Goal: Information Seeking & Learning: Check status

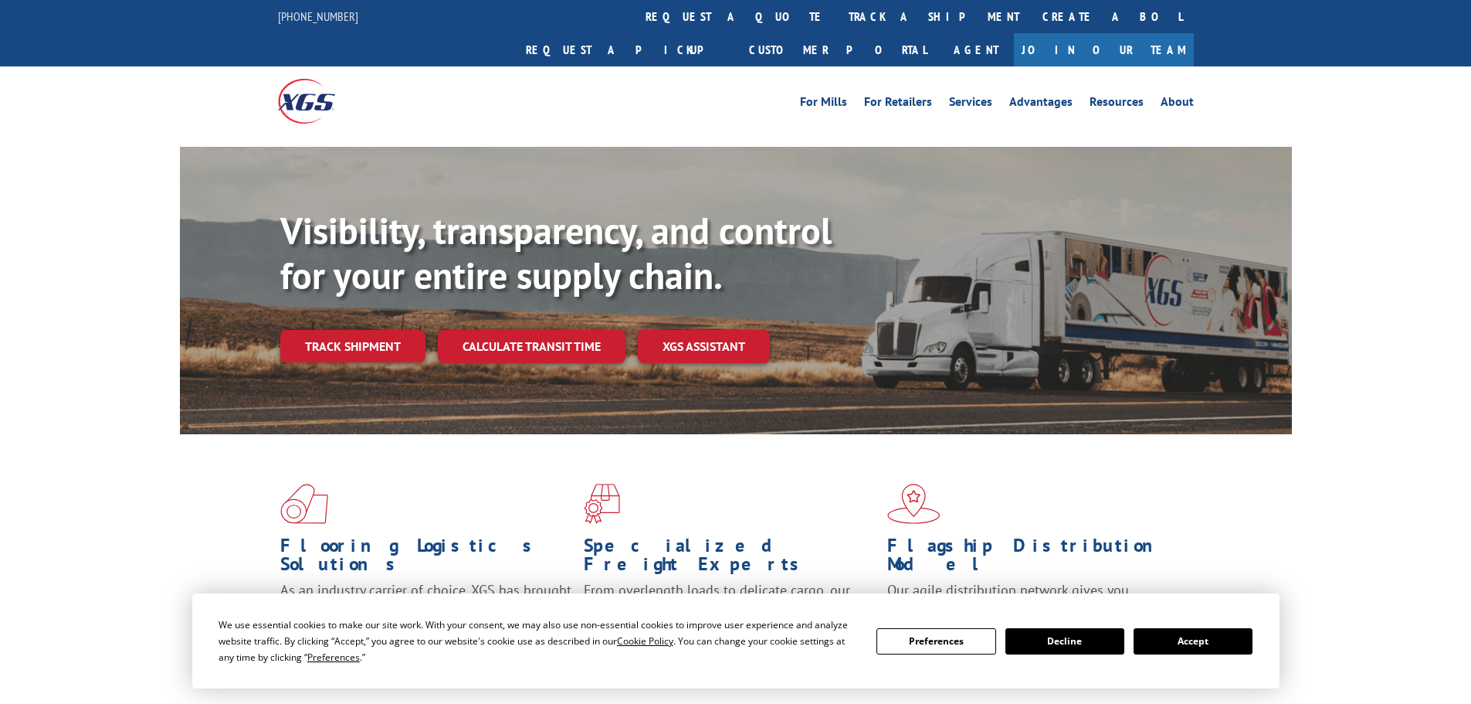
click at [386, 330] on link "Track shipment" at bounding box center [352, 346] width 145 height 32
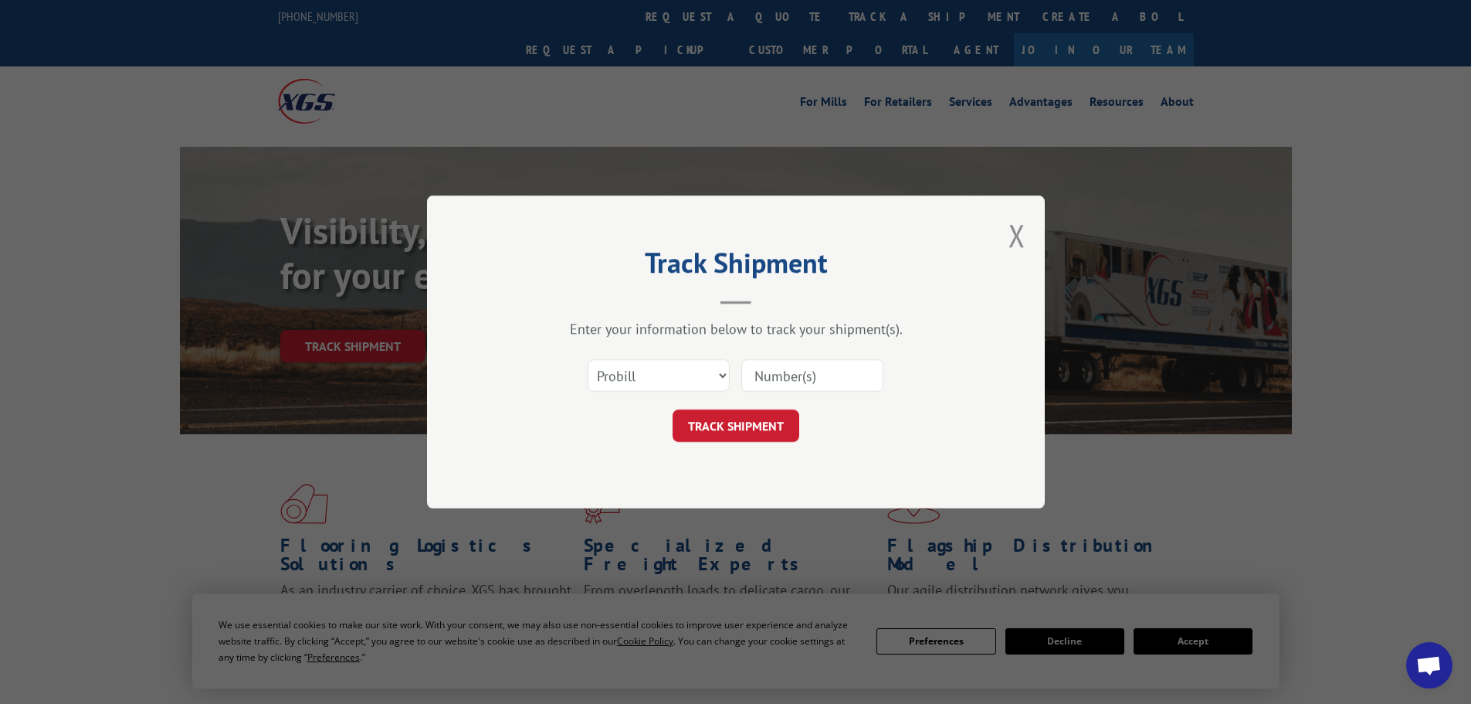
click at [778, 385] on input at bounding box center [813, 375] width 142 height 32
type input "5628843"
click at [732, 421] on button "TRACK SHIPMENT" at bounding box center [736, 425] width 127 height 32
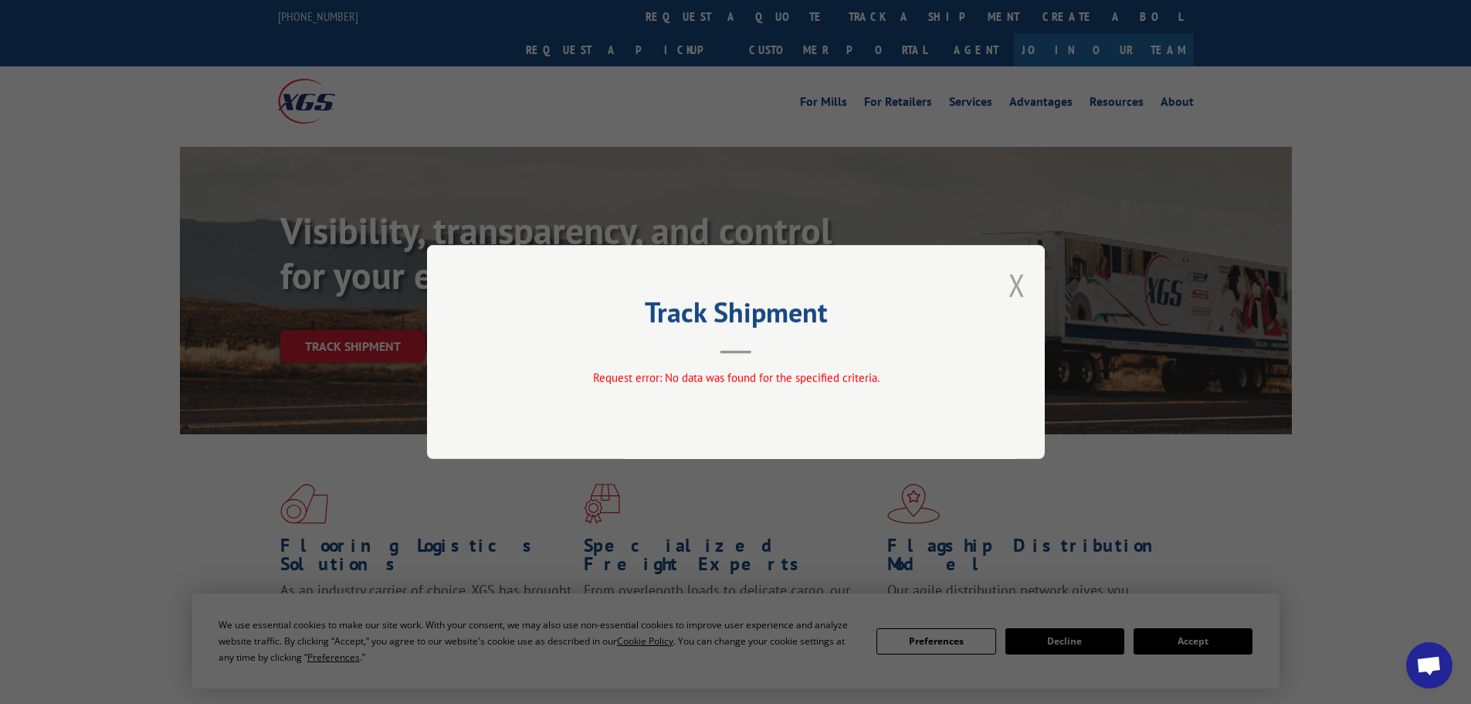
click at [1011, 292] on button "Close modal" at bounding box center [1017, 284] width 17 height 41
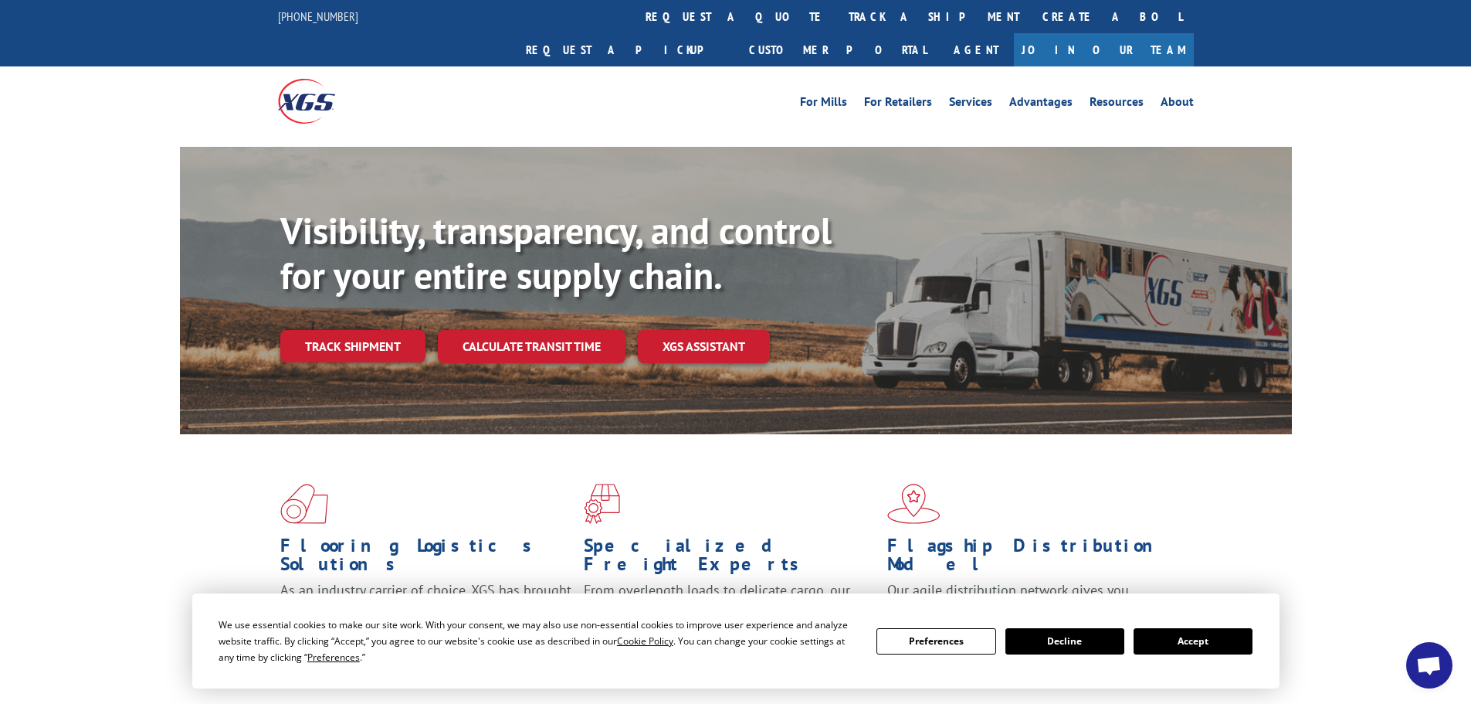
drag, startPoint x: 316, startPoint y: 320, endPoint x: 417, endPoint y: 338, distance: 102.9
click at [316, 330] on link "Track shipment" at bounding box center [352, 346] width 145 height 32
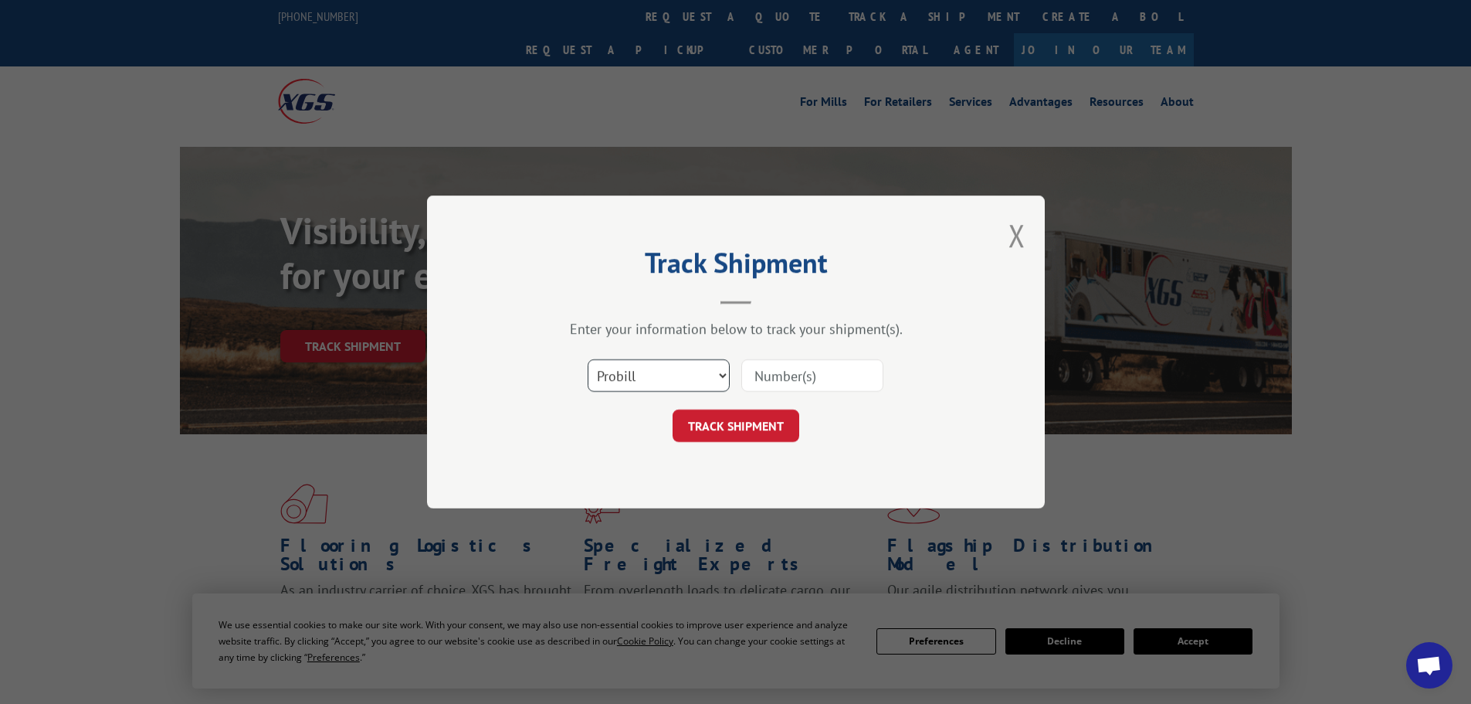
click at [684, 388] on select "Select category... Probill BOL PO" at bounding box center [659, 375] width 142 height 32
select select "bol"
click at [588, 359] on select "Select category... Probill BOL PO" at bounding box center [659, 375] width 142 height 32
click at [754, 380] on input at bounding box center [813, 375] width 142 height 32
type input "5628843"
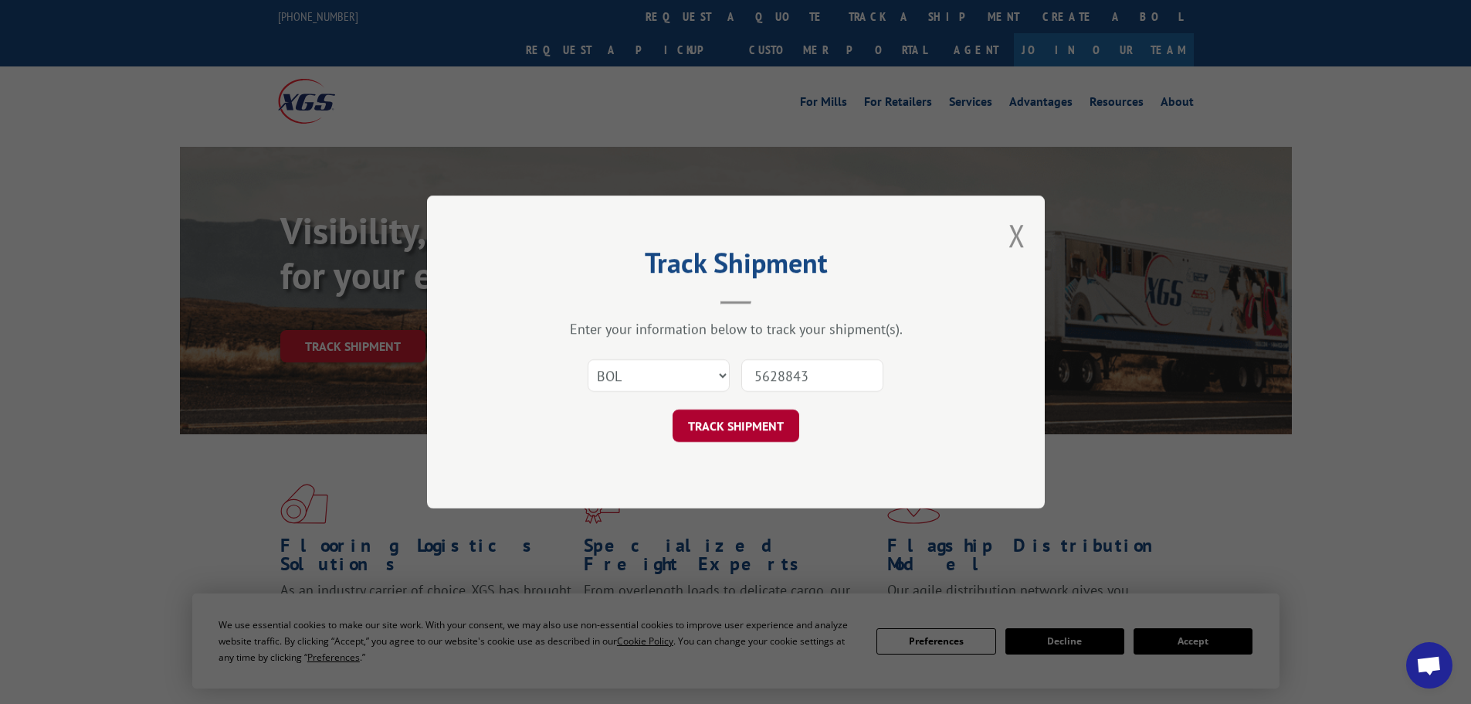
click at [766, 423] on button "TRACK SHIPMENT" at bounding box center [736, 425] width 127 height 32
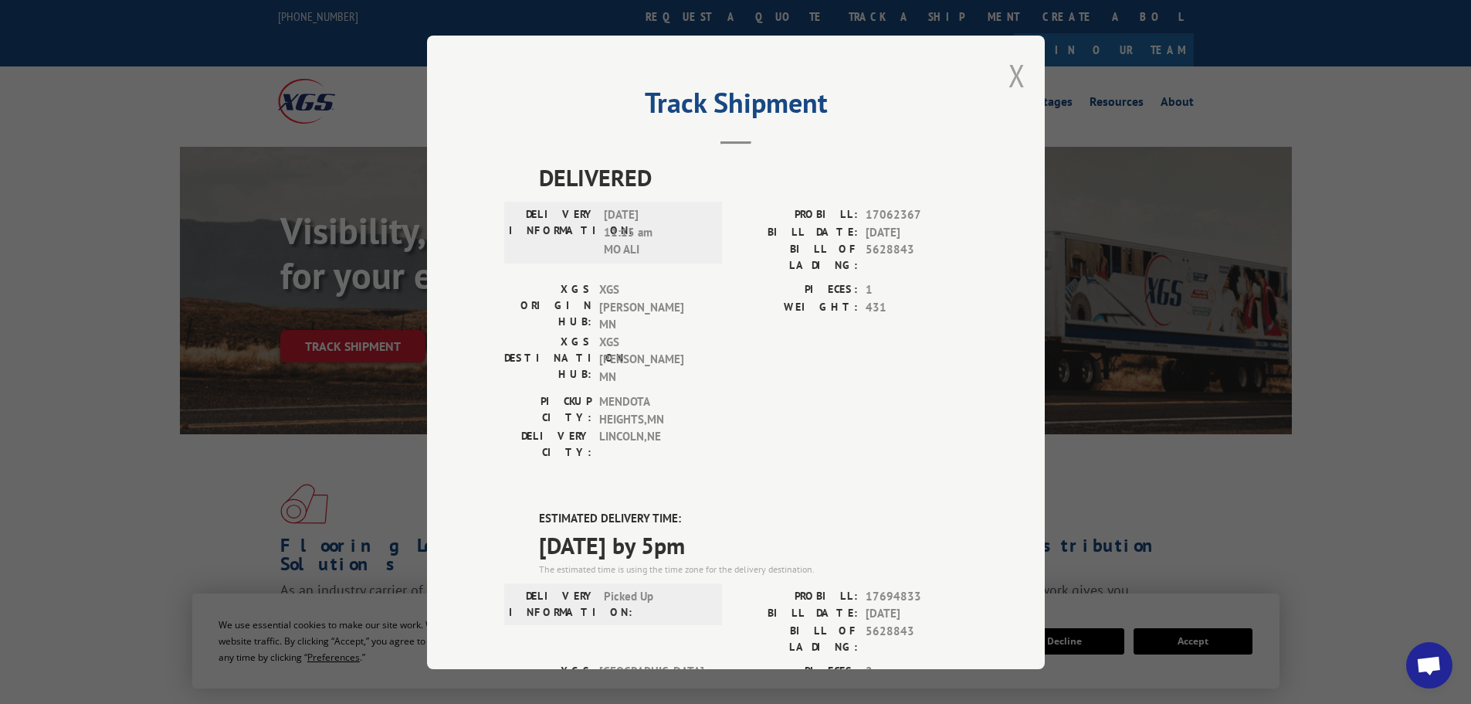
click at [1012, 77] on button "Close modal" at bounding box center [1017, 75] width 17 height 41
